Goal: Find specific page/section: Find specific page/section

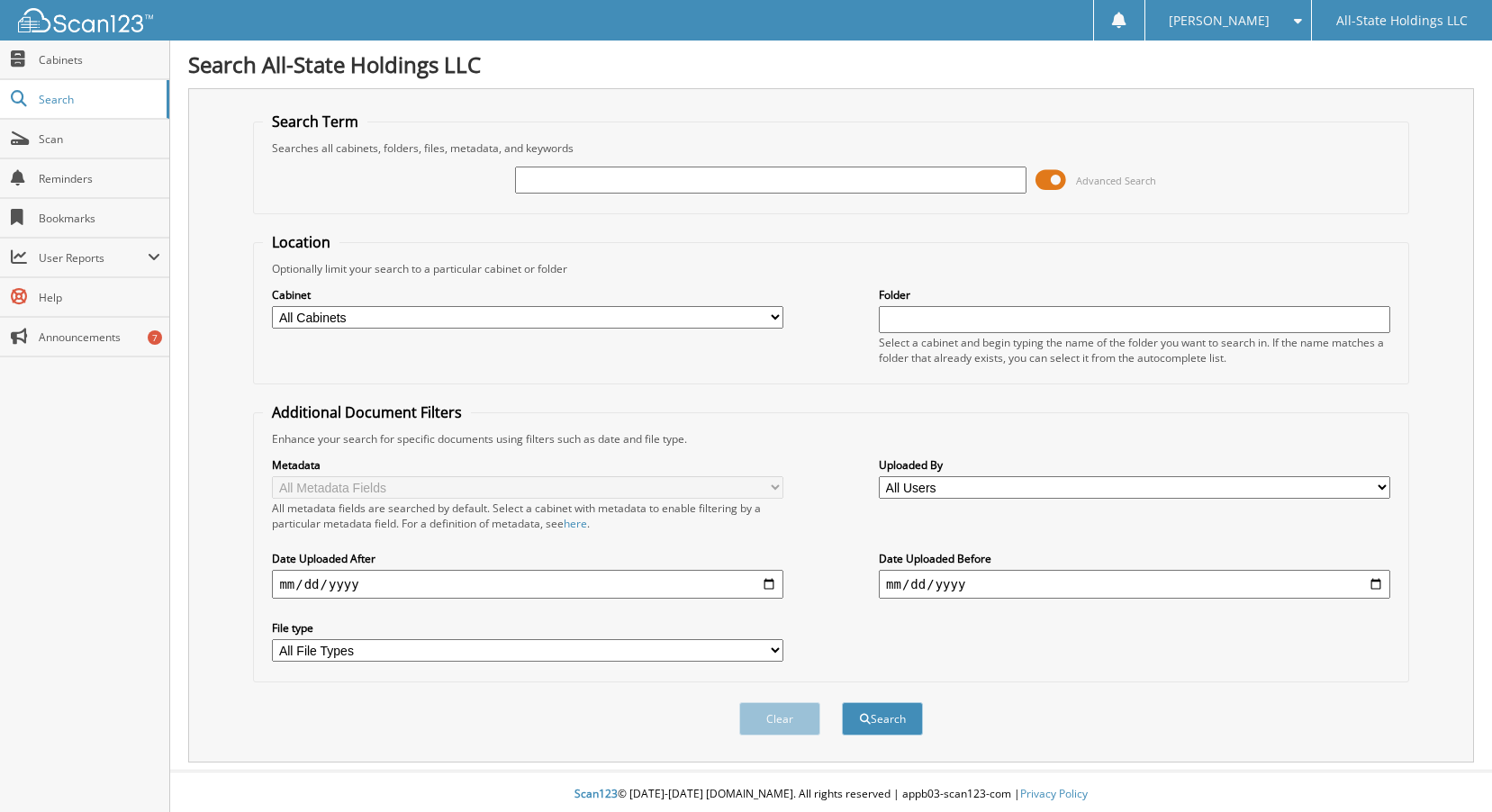
click at [1041, 180] on span at bounding box center [1051, 180] width 31 height 27
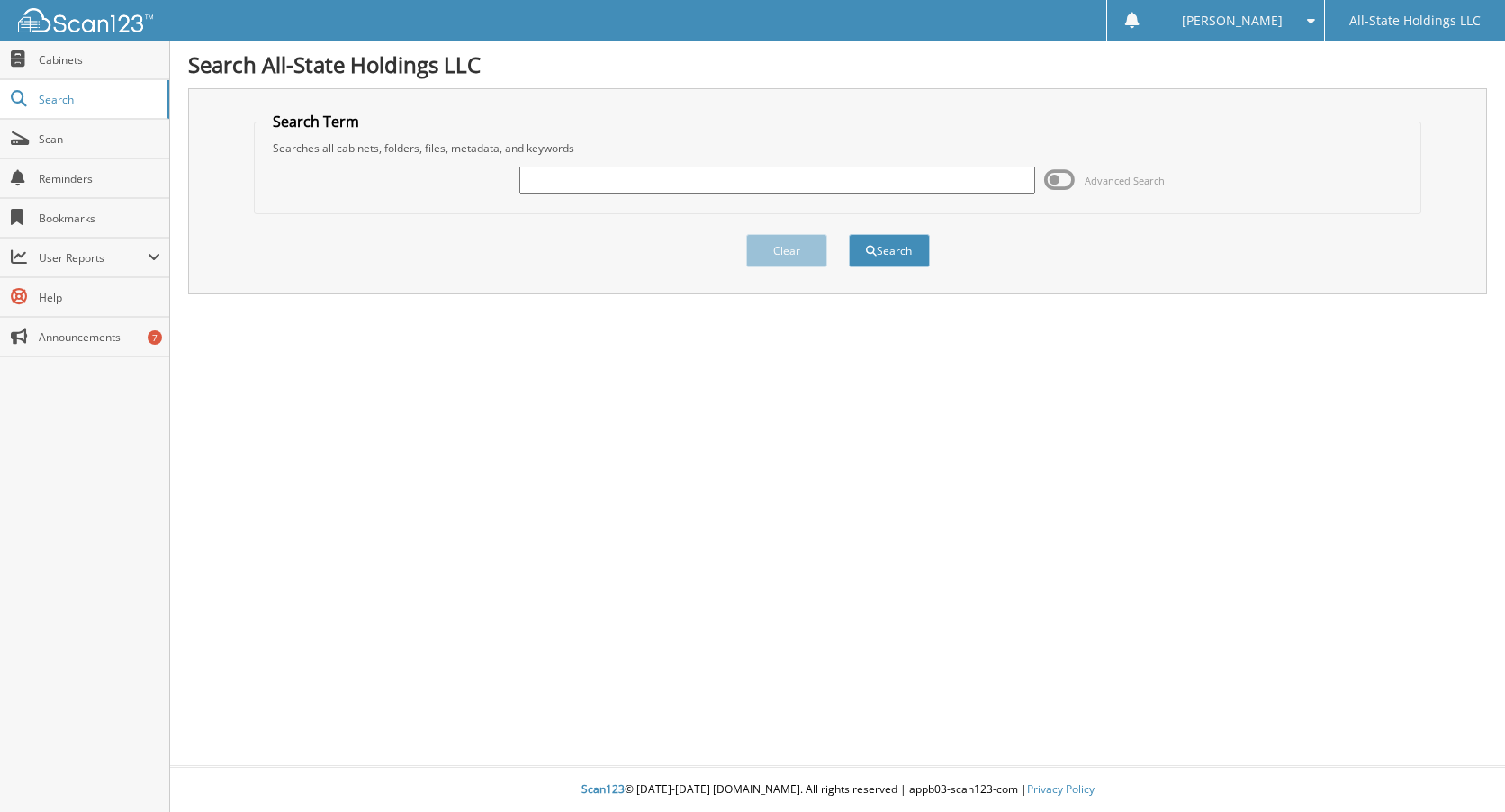
click at [724, 181] on input "text" at bounding box center [777, 180] width 517 height 27
type input "14493"
click at [849, 234] on button "Search" at bounding box center [889, 250] width 81 height 33
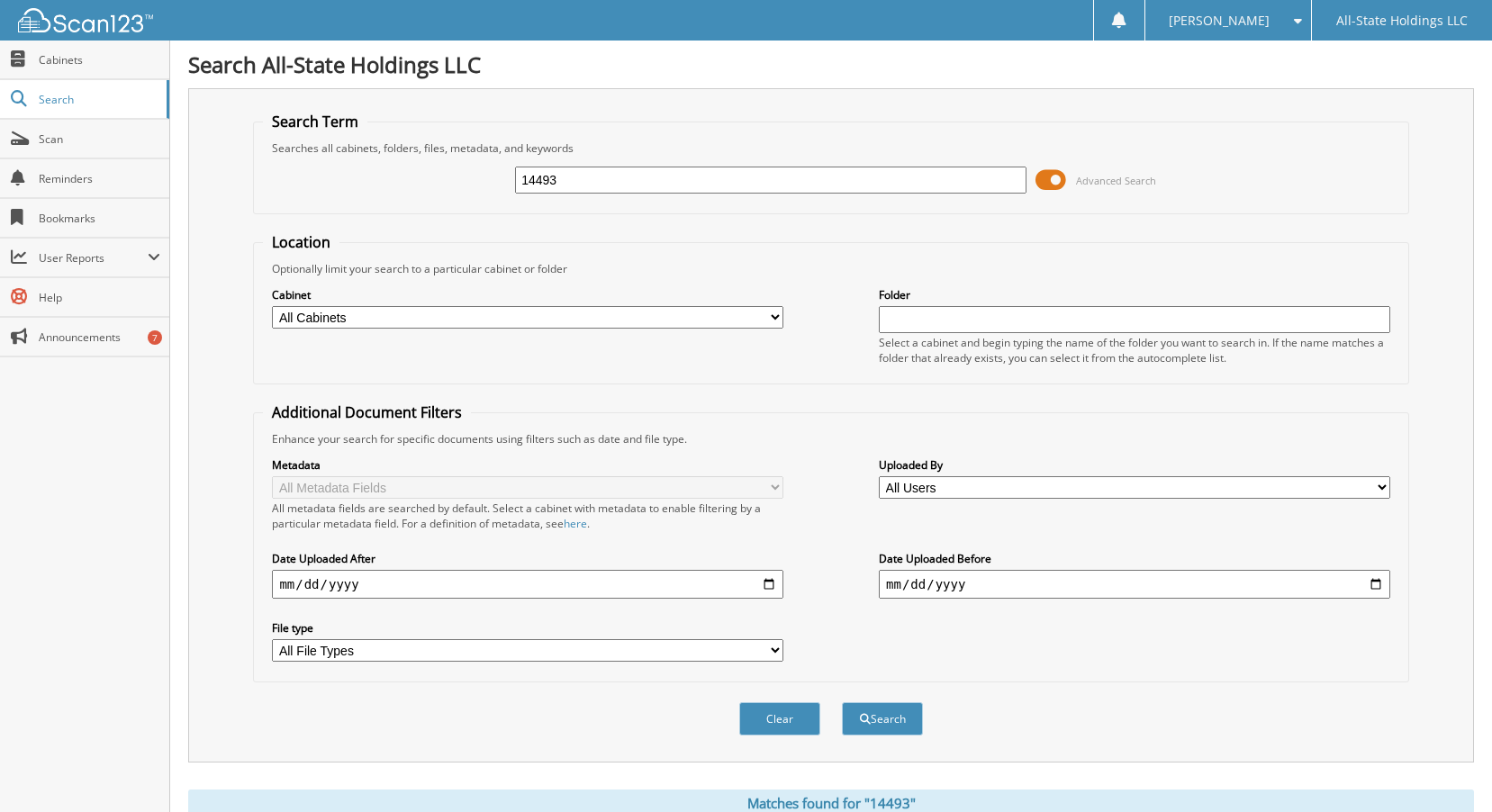
click at [1047, 179] on span at bounding box center [1051, 180] width 31 height 27
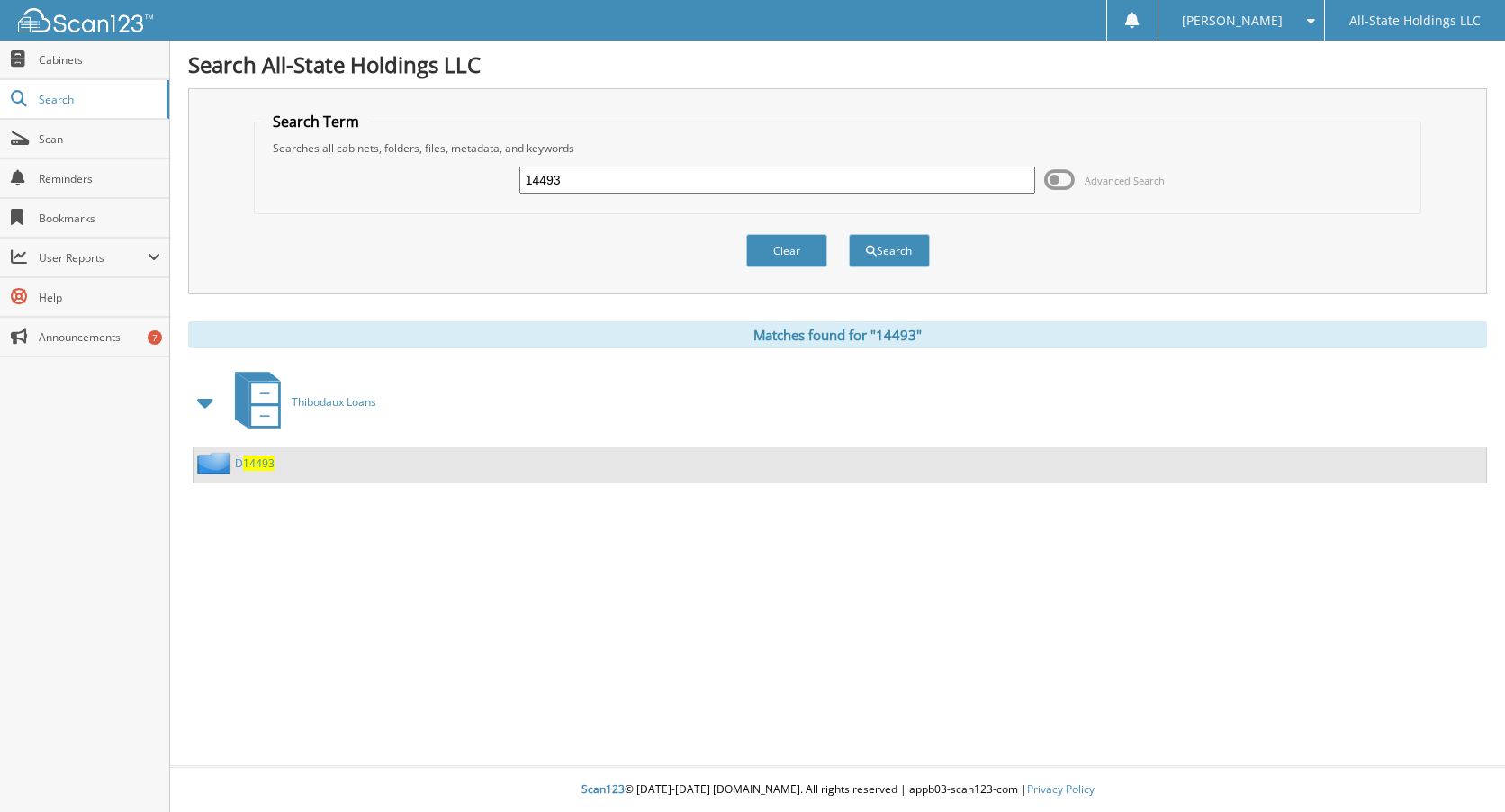
click at [264, 462] on span "14493" at bounding box center [258, 463] width 31 height 15
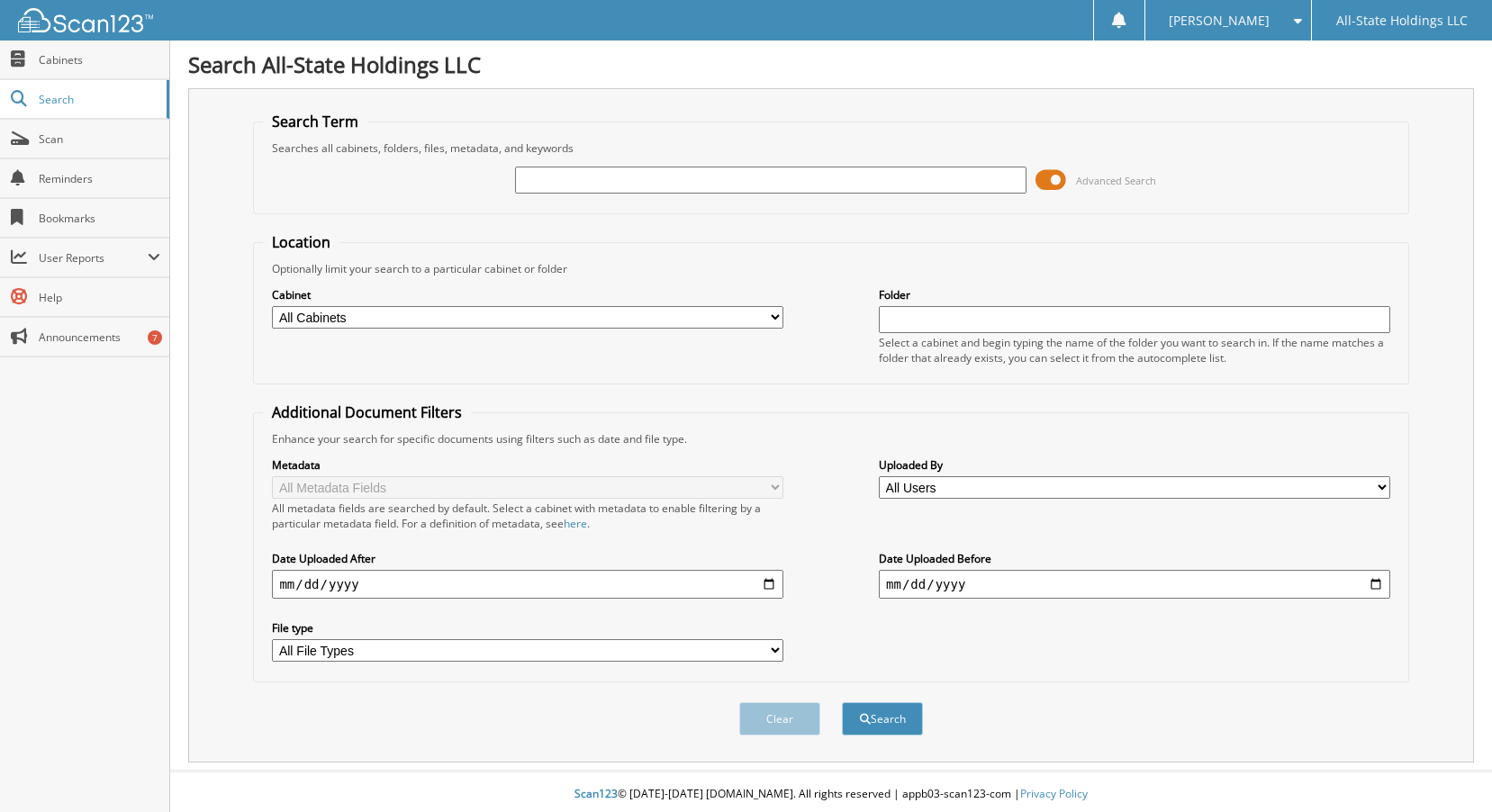
click at [1045, 183] on span at bounding box center [1051, 180] width 31 height 27
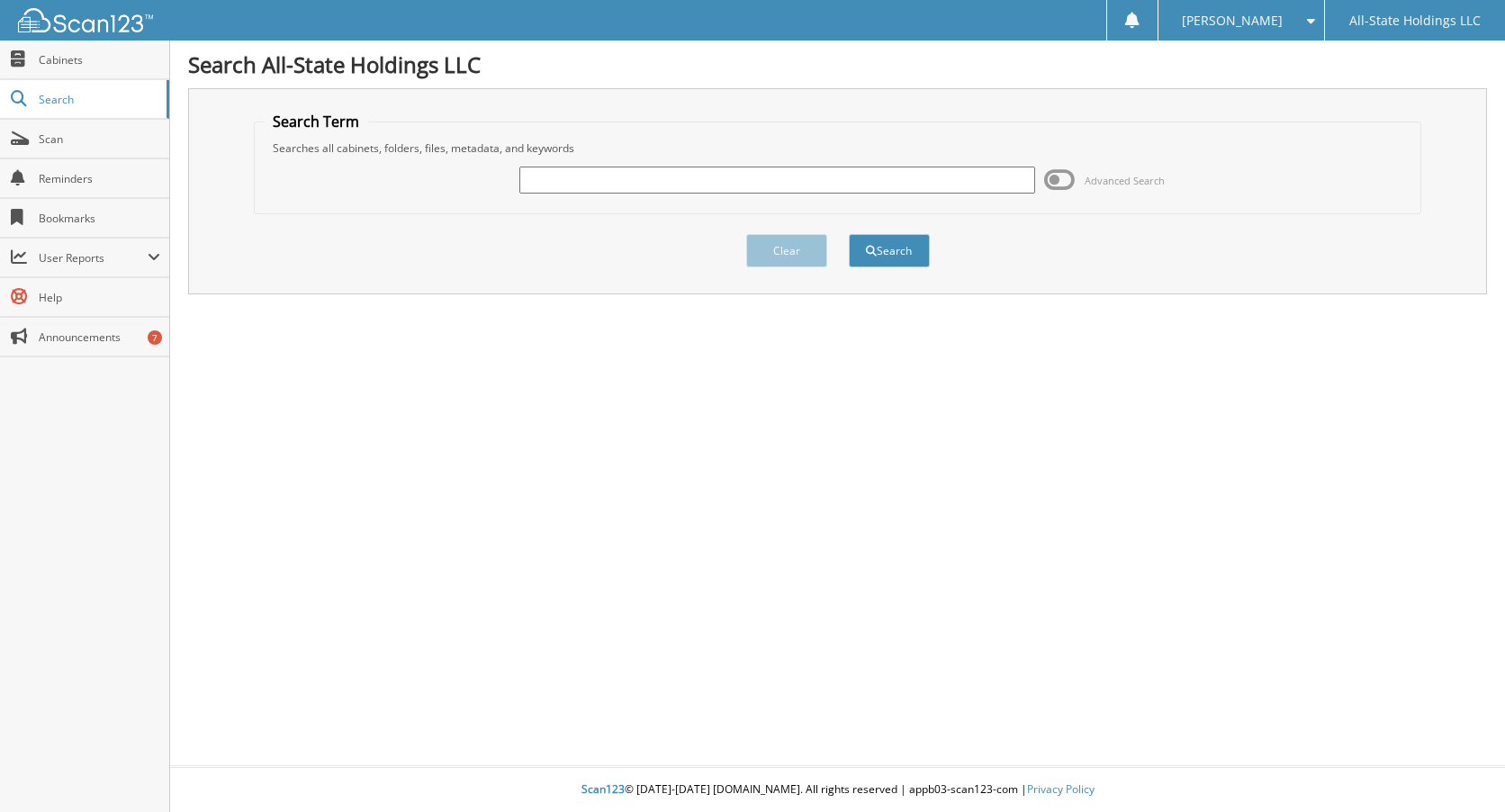
click at [803, 177] on input "text" at bounding box center [777, 180] width 517 height 27
click at [809, 173] on input "14089" at bounding box center [777, 180] width 517 height 27
type input "13812"
click at [849, 234] on button "Search" at bounding box center [889, 250] width 81 height 33
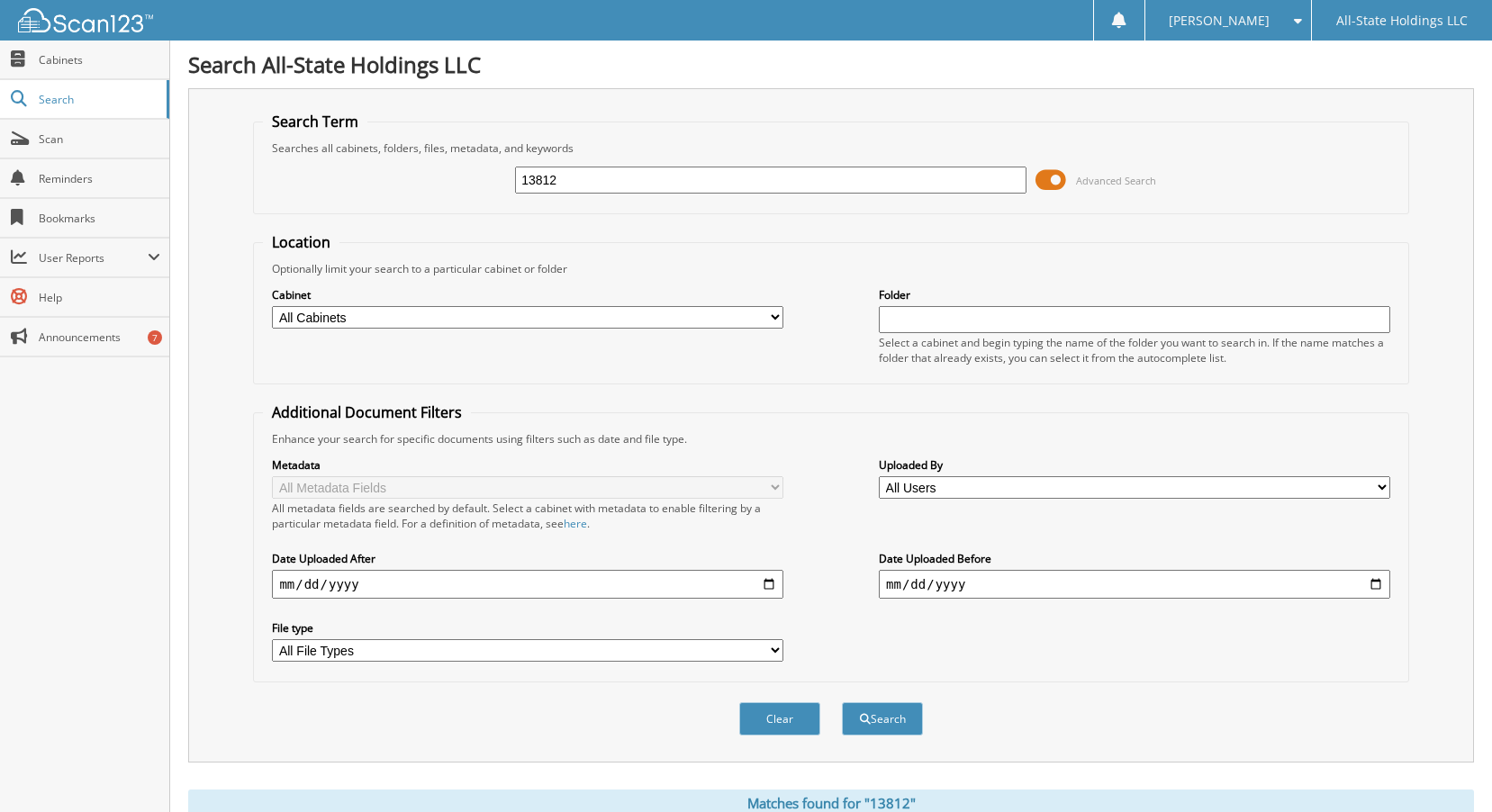
click at [1047, 180] on span at bounding box center [1051, 180] width 31 height 27
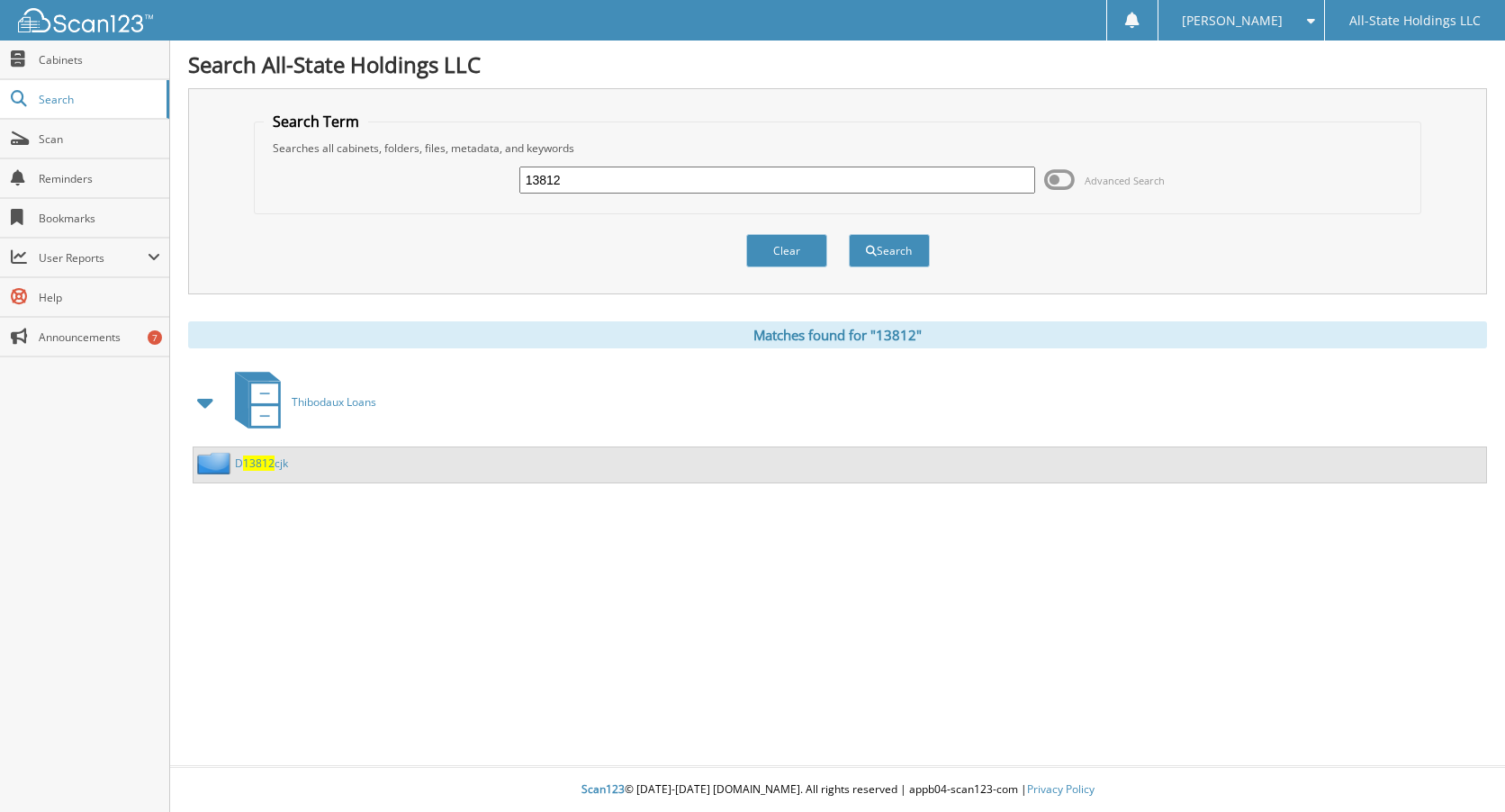
click at [262, 458] on span "13812" at bounding box center [258, 463] width 31 height 15
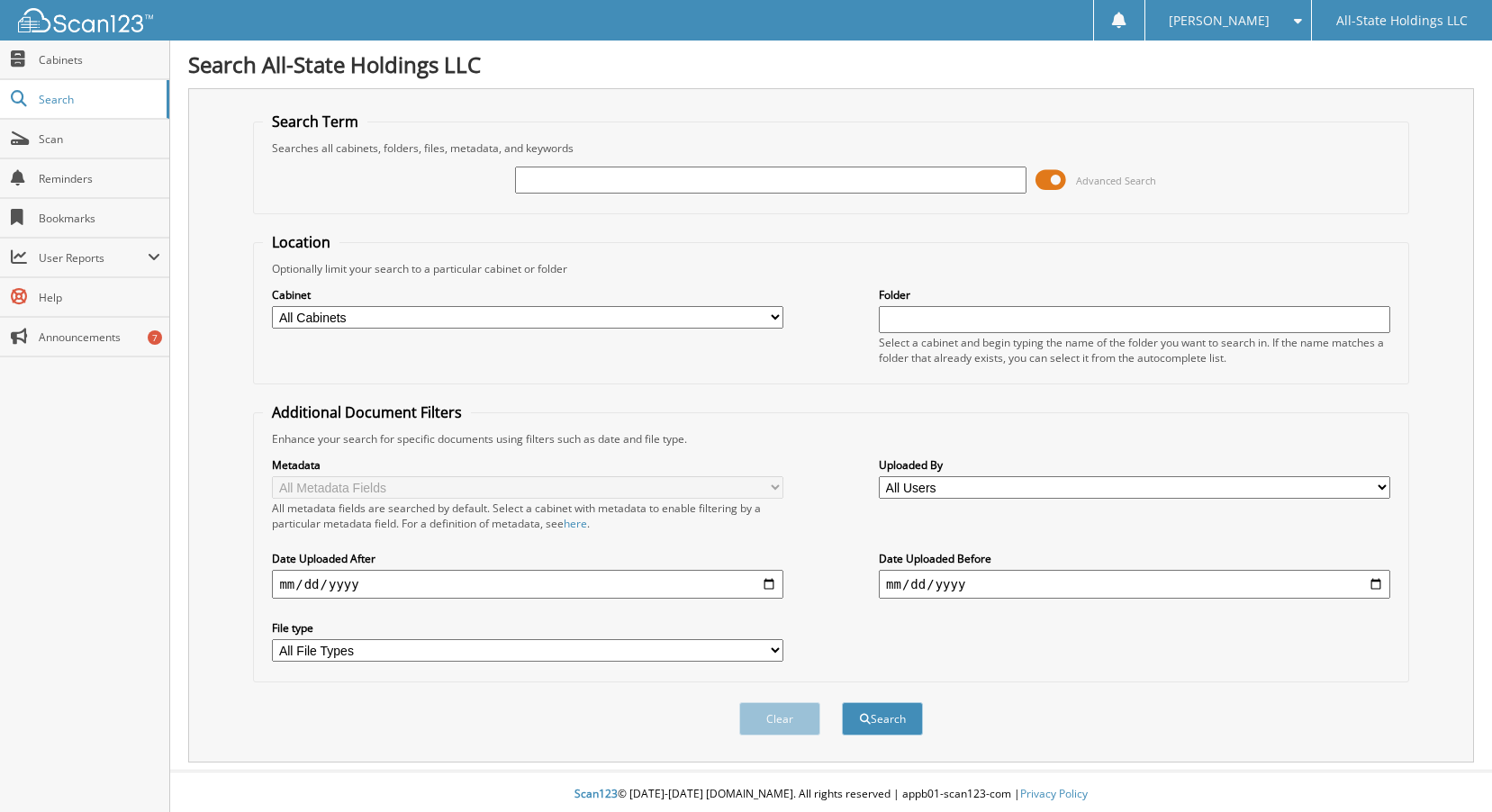
click at [762, 177] on input "text" at bounding box center [770, 180] width 511 height 27
type input "D14185"
click at [1054, 177] on span at bounding box center [1051, 180] width 31 height 27
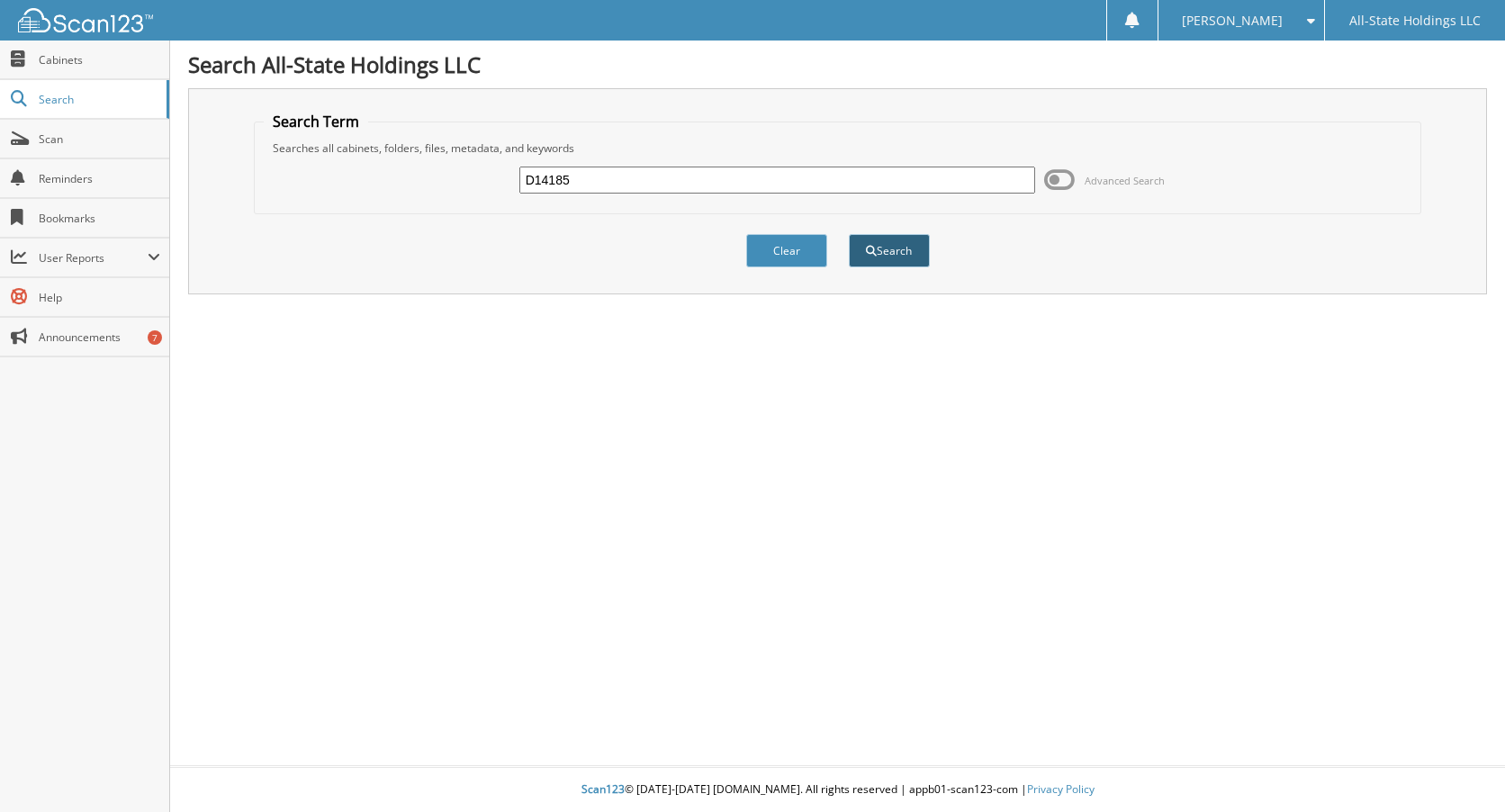
click at [889, 251] on button "Search" at bounding box center [889, 250] width 81 height 33
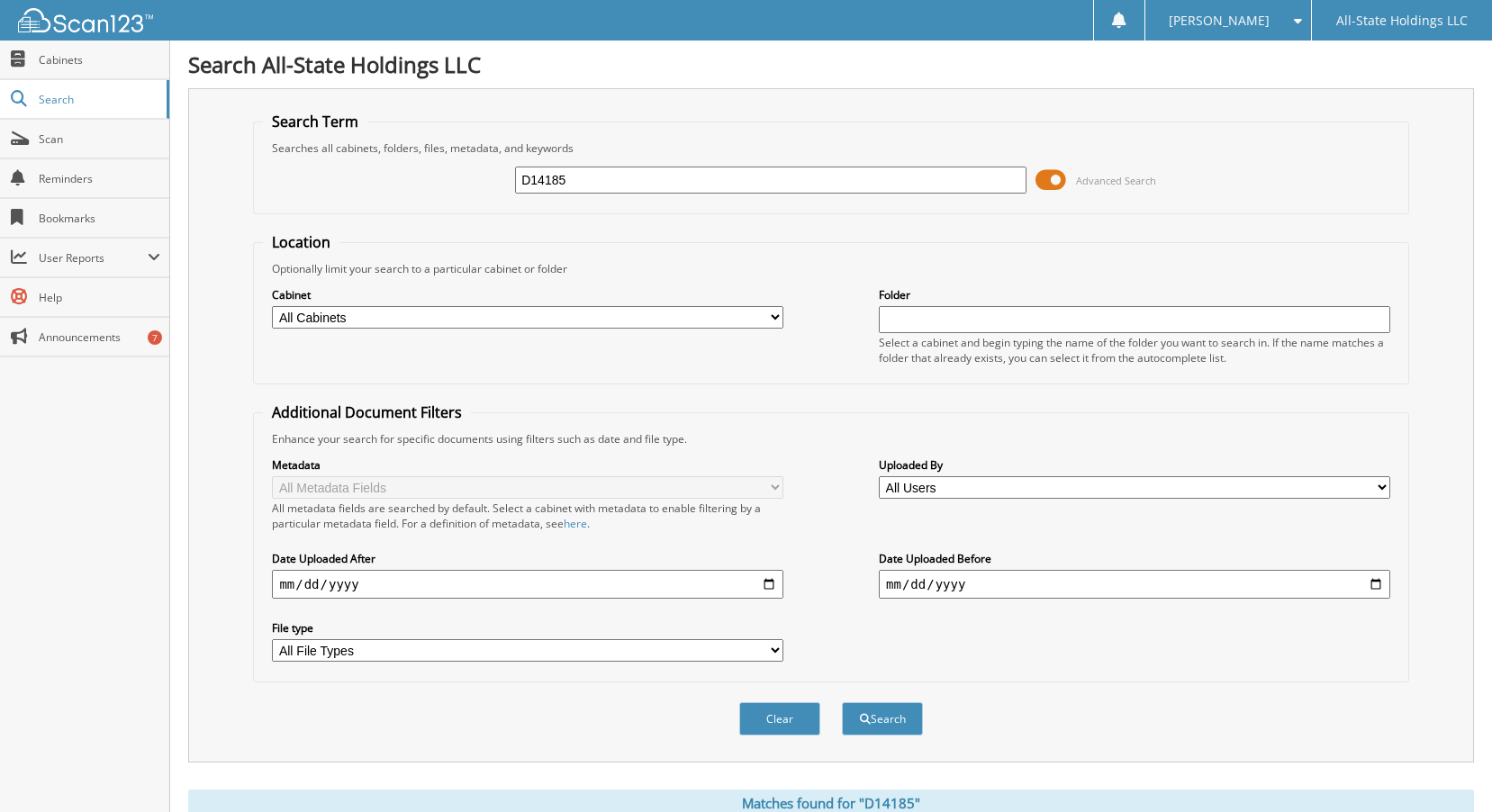
click at [1051, 176] on span at bounding box center [1051, 180] width 31 height 27
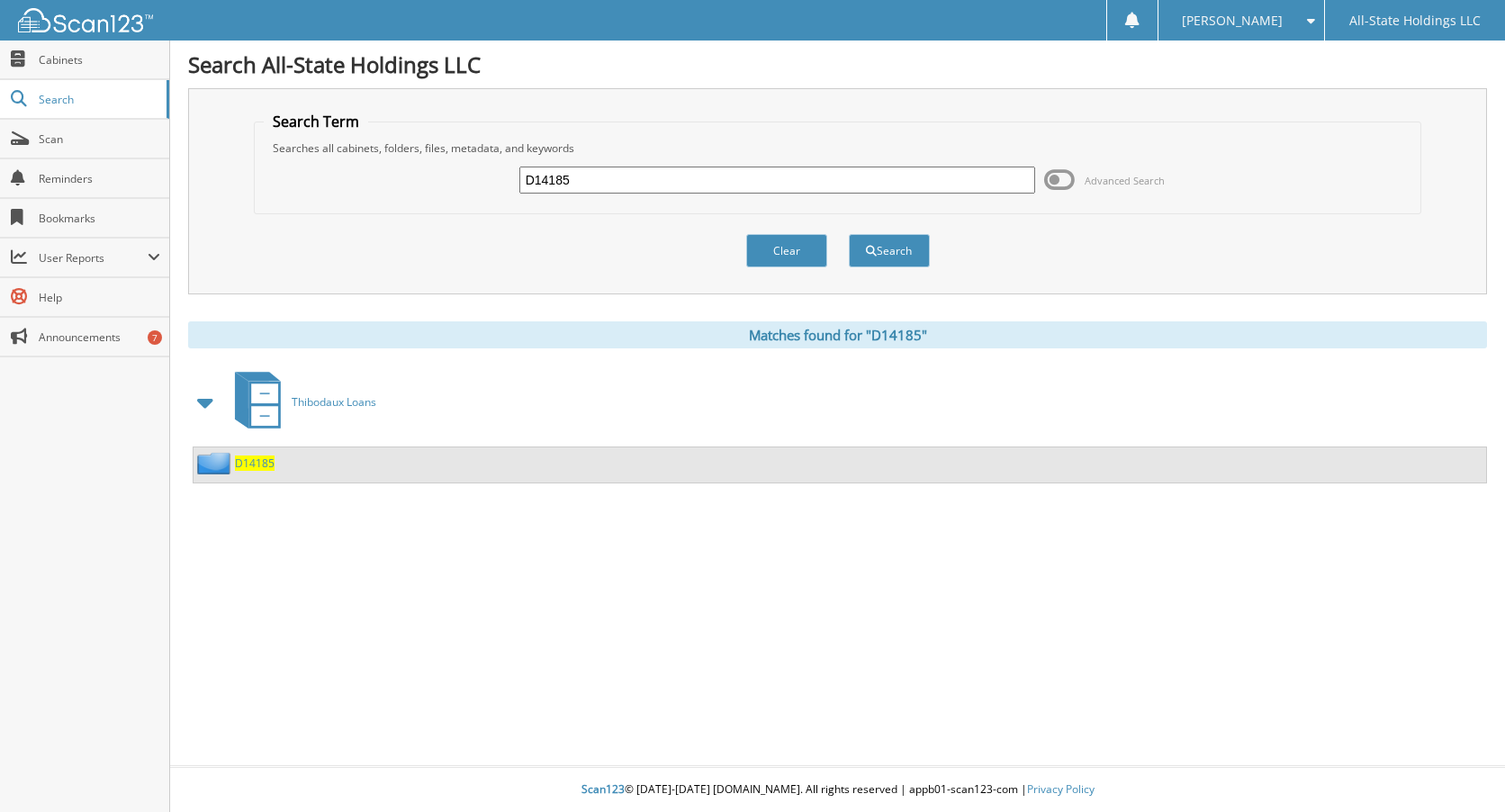
click at [259, 460] on span "D14185" at bounding box center [255, 463] width 40 height 15
